Goal: Register for event/course

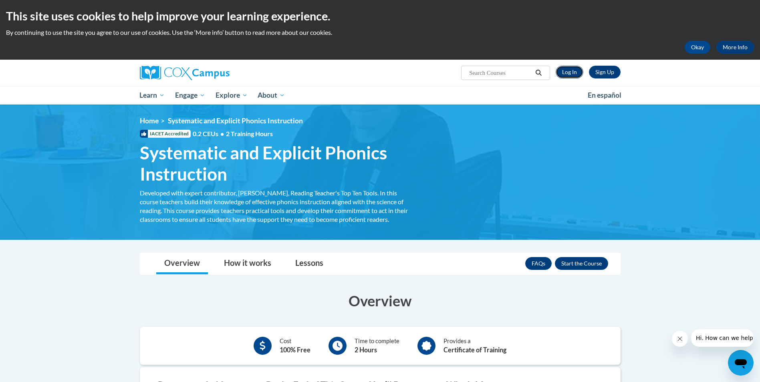
click at [580, 73] on link "Log In" at bounding box center [570, 72] width 28 height 13
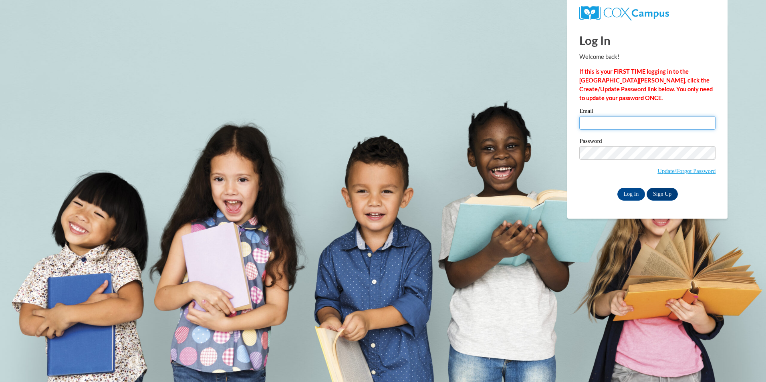
click at [588, 126] on input "Email" at bounding box center [648, 123] width 136 height 14
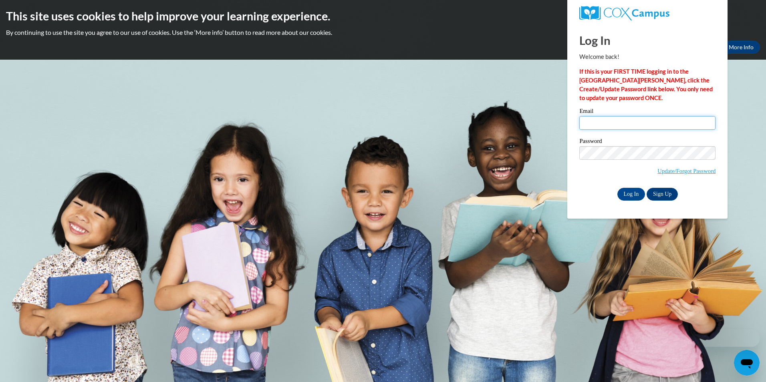
type input "ashleytucker1001@gmail.com"
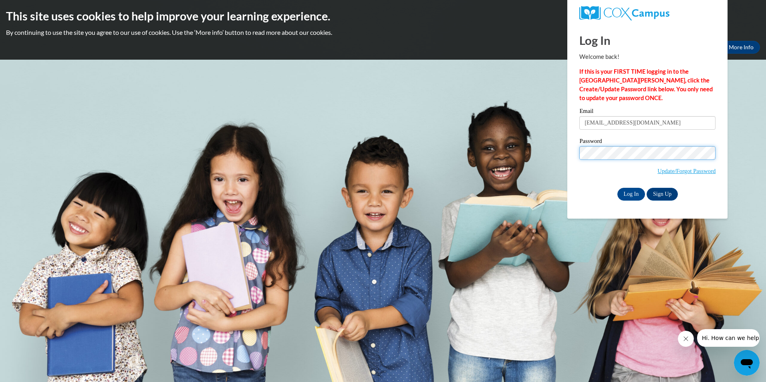
click at [618, 188] on input "Log In" at bounding box center [632, 194] width 28 height 13
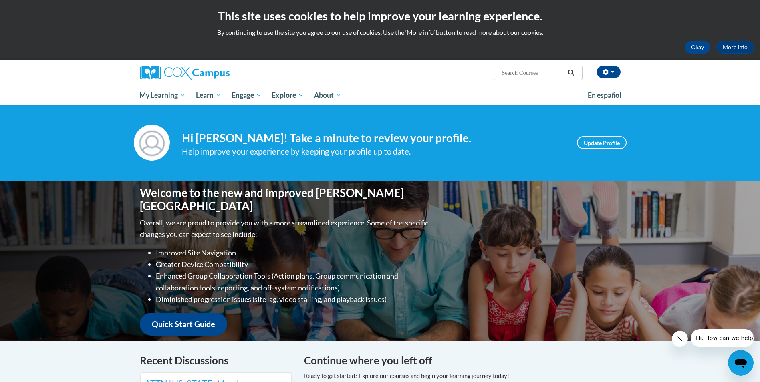
click at [524, 72] on input "Search..." at bounding box center [533, 73] width 64 height 10
paste input "Systematic and Explicit Phonics Instruction"
type input "Systematic and Explicit Phonics Instruction"
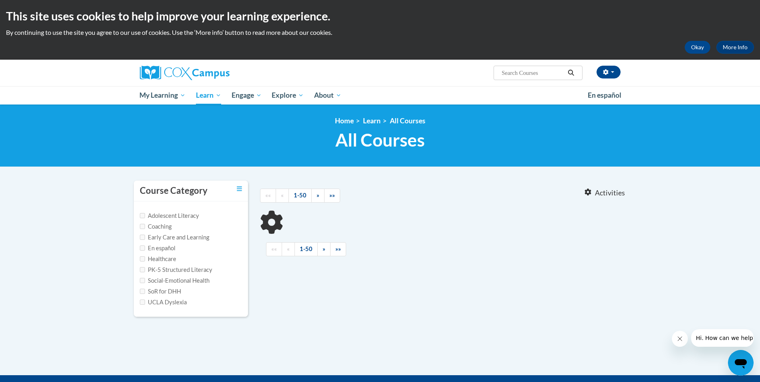
type input "Systematic and Explicit Phonics Instruction"
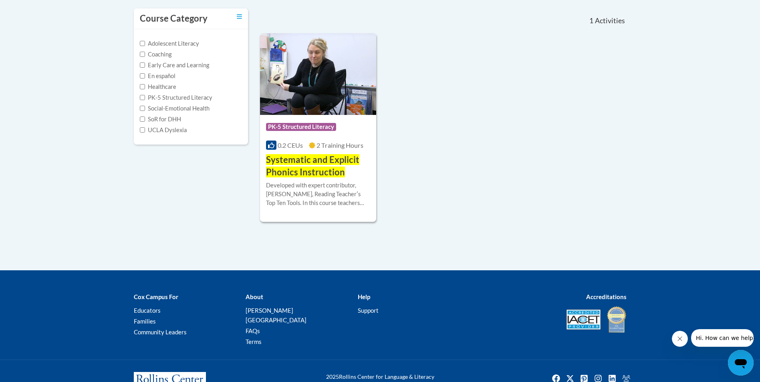
scroll to position [192, 0]
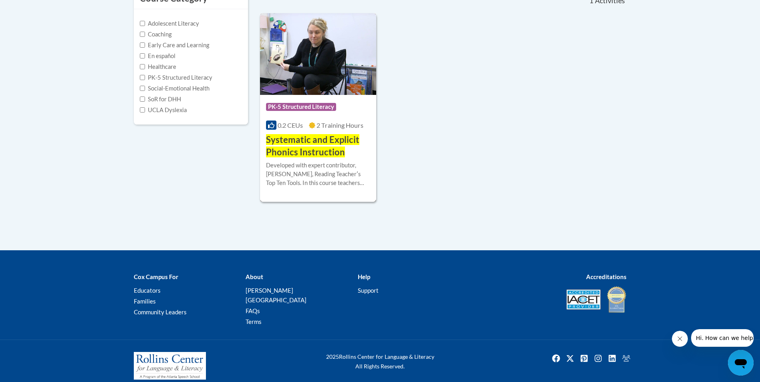
click at [308, 143] on span "Systematic and Explicit Phonics Instruction" at bounding box center [312, 145] width 93 height 23
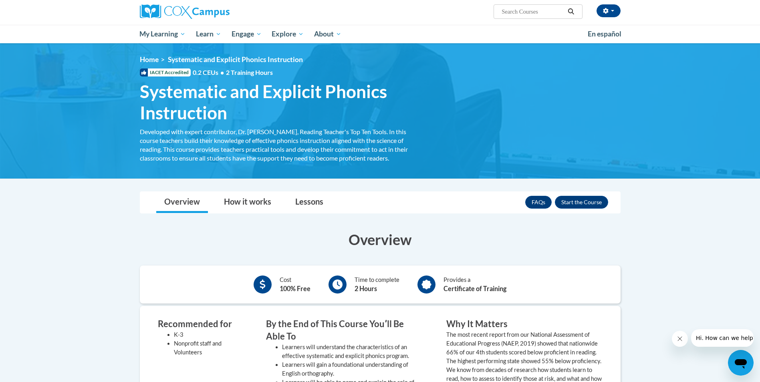
scroll to position [200, 0]
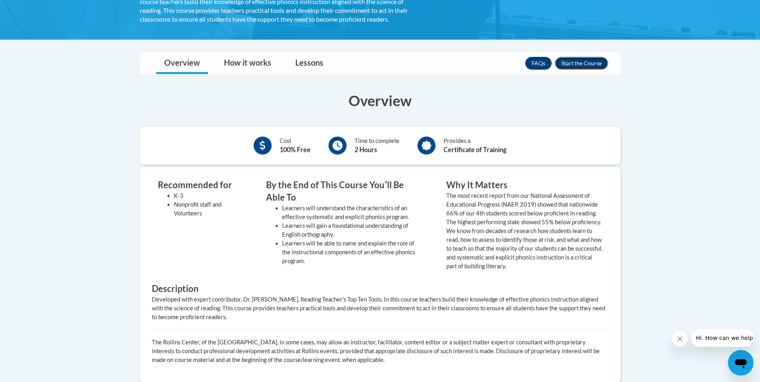
click at [575, 63] on button "Enroll" at bounding box center [581, 63] width 53 height 13
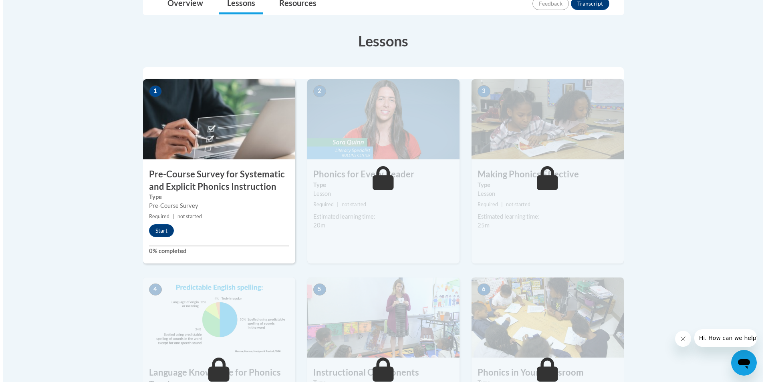
scroll to position [200, 0]
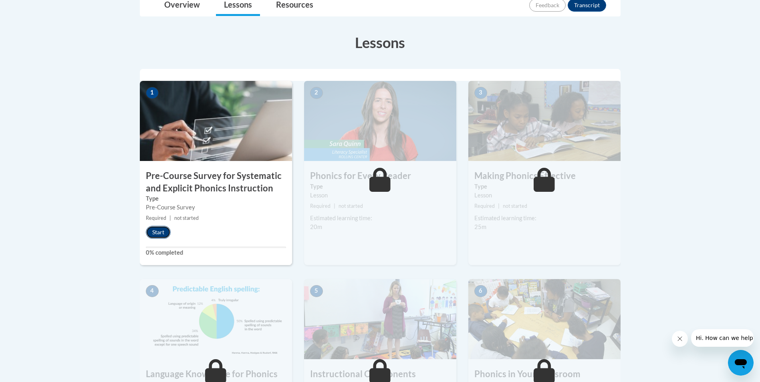
click at [162, 234] on button "Start" at bounding box center [158, 232] width 25 height 13
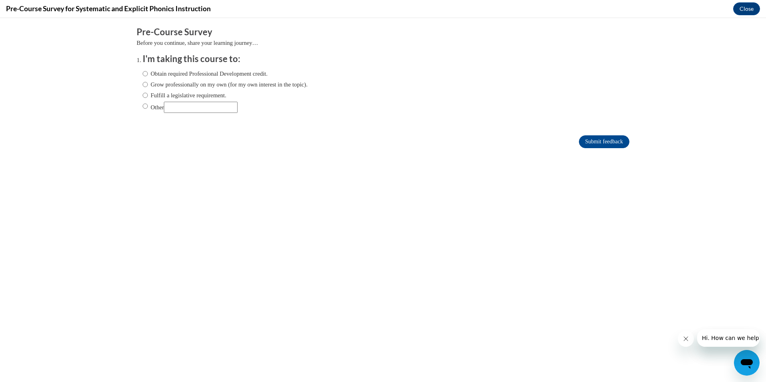
scroll to position [0, 0]
click at [143, 73] on input "Obtain required Professional Development credit." at bounding box center [145, 73] width 5 height 9
radio input "true"
click at [143, 84] on input "Grow professionally on my own (for my own interest in the topic)." at bounding box center [145, 84] width 5 height 9
radio input "true"
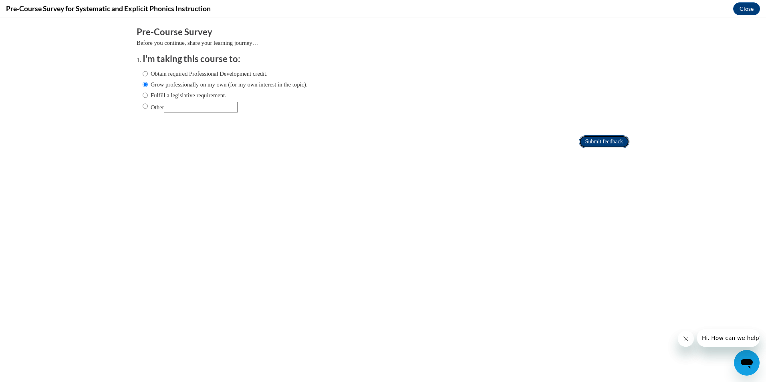
click at [596, 143] on input "Submit feedback" at bounding box center [604, 141] width 51 height 13
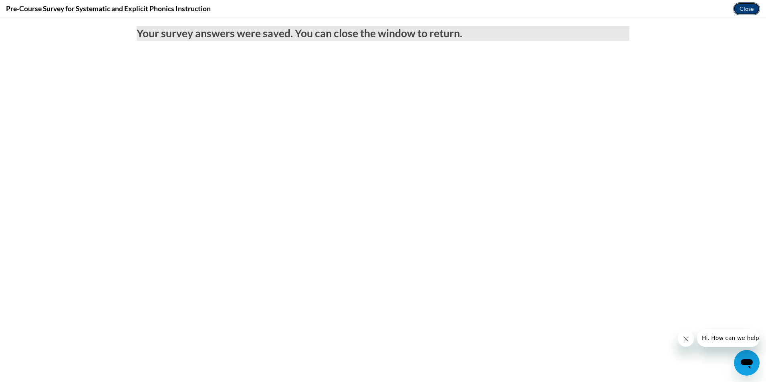
click at [752, 7] on button "Close" at bounding box center [746, 8] width 27 height 13
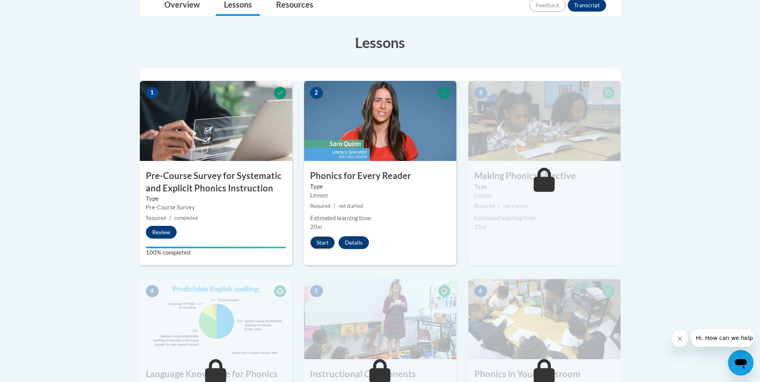
click at [325, 246] on button "Start" at bounding box center [322, 242] width 25 height 13
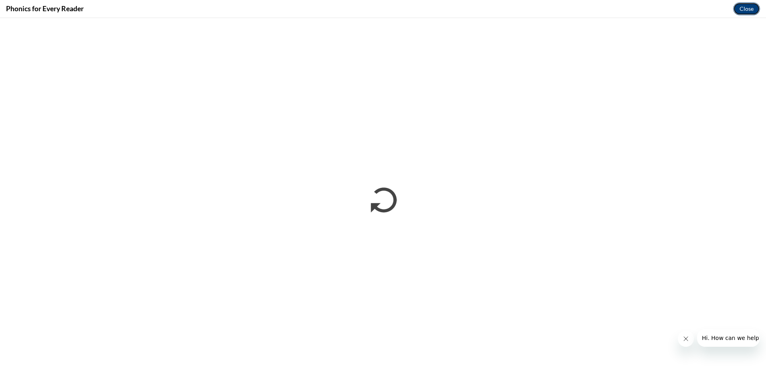
click at [751, 9] on button "Close" at bounding box center [746, 8] width 27 height 13
